Goal: Check status: Check status

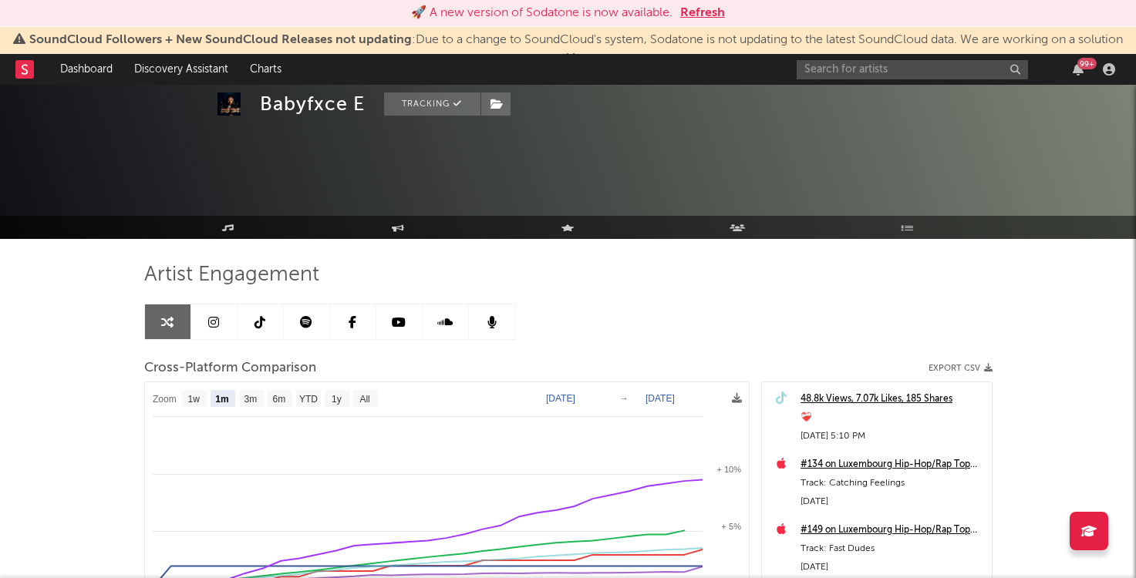
select select "1m"
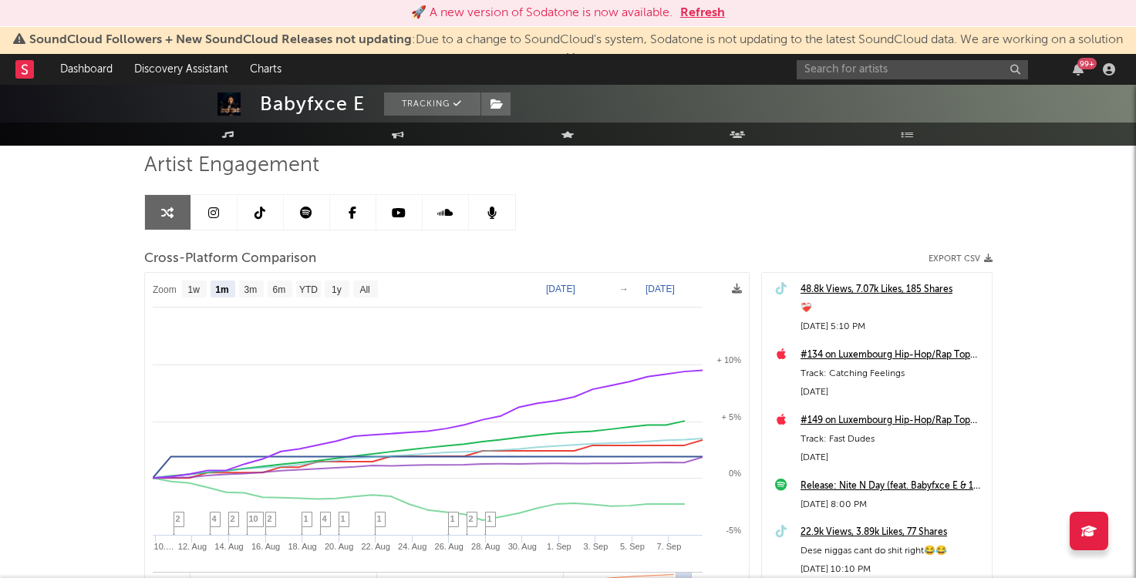
click at [691, 14] on button "Refresh" at bounding box center [702, 13] width 45 height 19
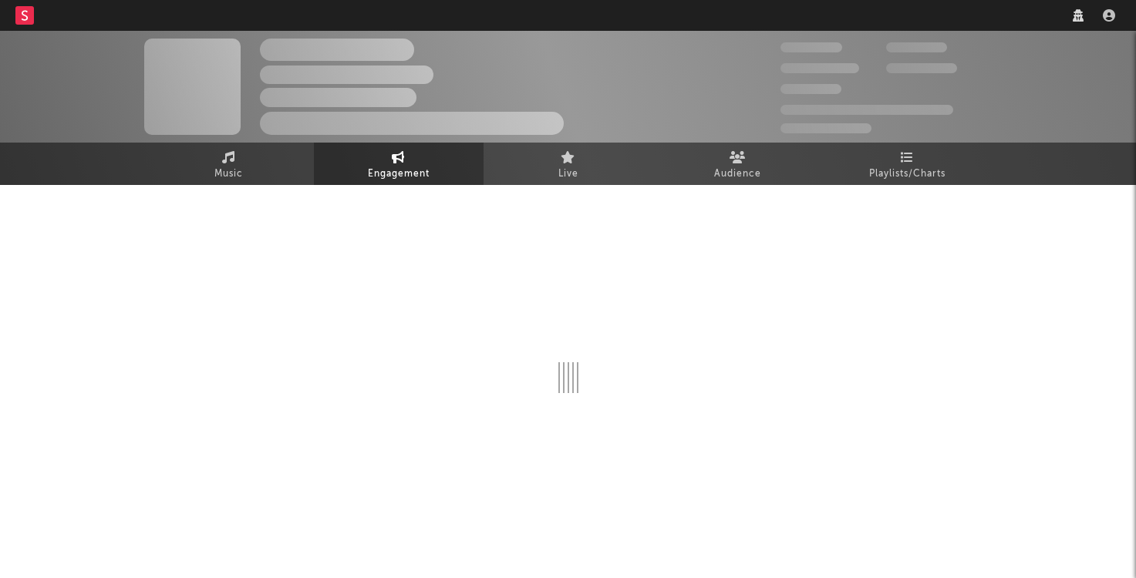
select select "1w"
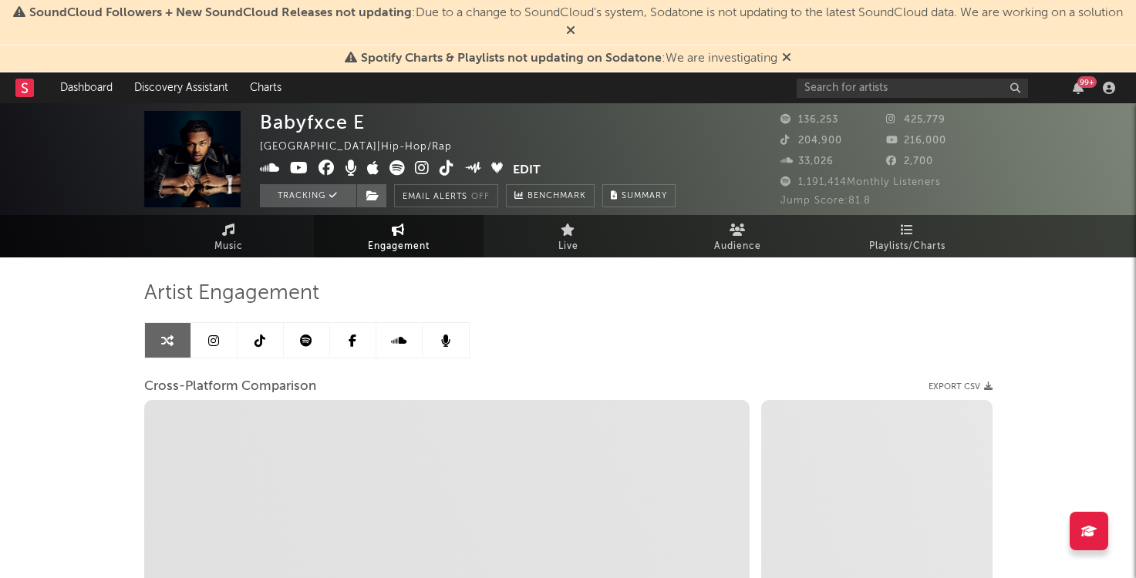
select select "1m"
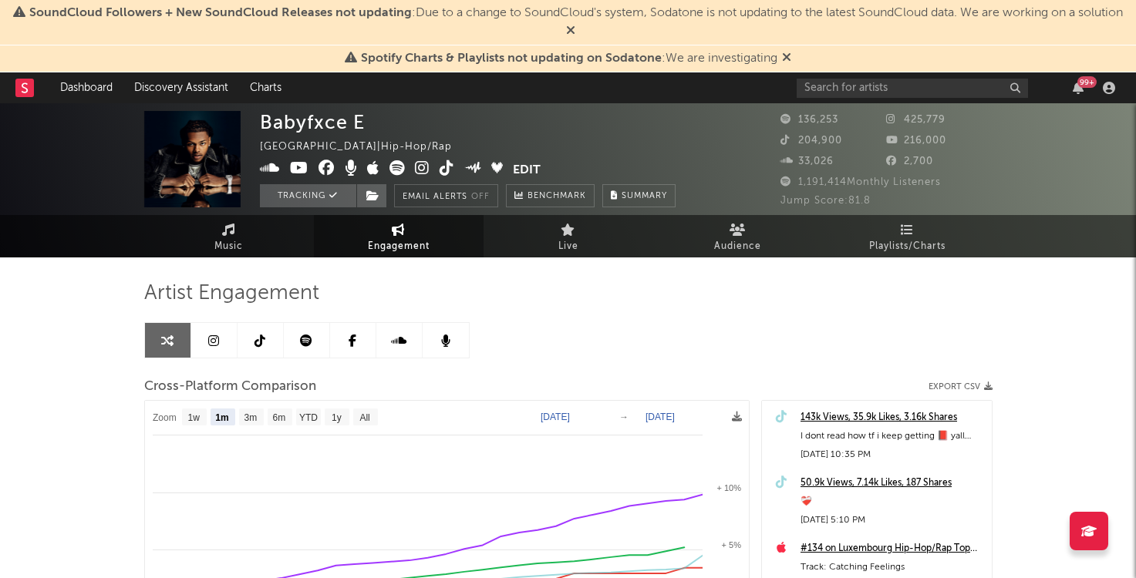
select select "1m"
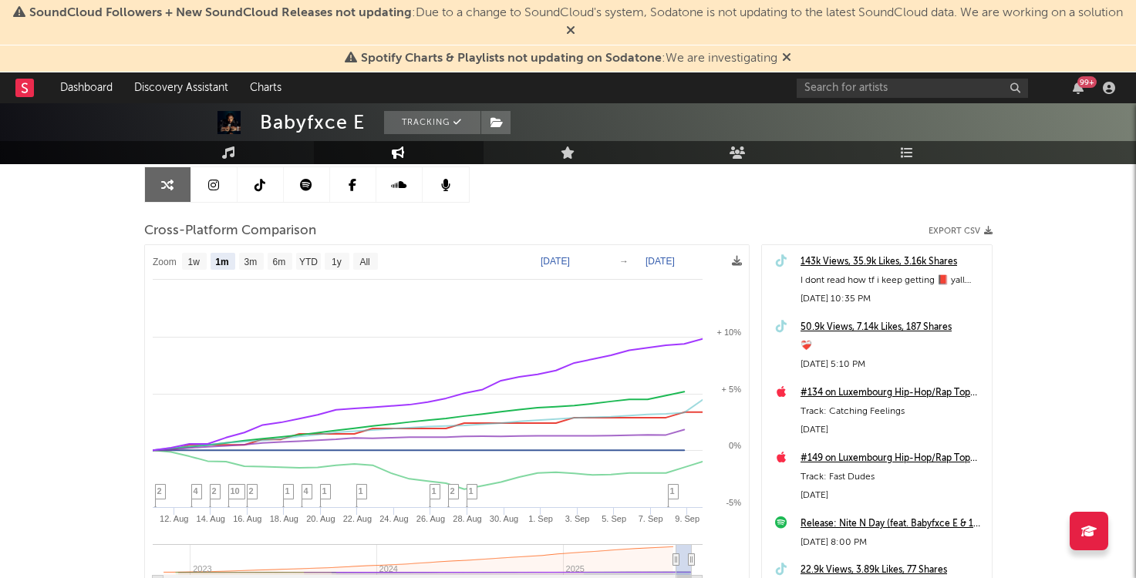
scroll to position [152, 0]
